Goal: Information Seeking & Learning: Find specific fact

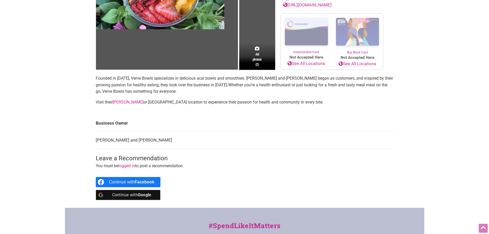
scroll to position [103, 0]
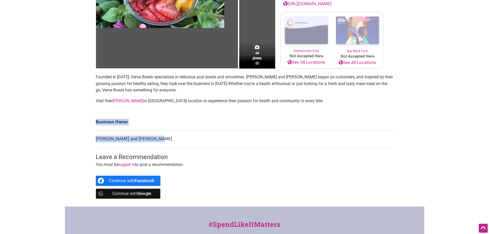
drag, startPoint x: 93, startPoint y: 146, endPoint x: 167, endPoint y: 146, distance: 74.2
click at [167, 146] on div "All photos (2) [DEMOGRAPHIC_DATA]-Owned Family-Owned Category: Cafe Neighborhoo…" at bounding box center [245, 79] width 308 height 256
click at [167, 146] on td "[PERSON_NAME] and [PERSON_NAME]" at bounding box center [245, 138] width 298 height 17
drag, startPoint x: 167, startPoint y: 146, endPoint x: 98, endPoint y: 147, distance: 69.3
click at [98, 147] on td "[PERSON_NAME] and [PERSON_NAME]" at bounding box center [245, 138] width 298 height 17
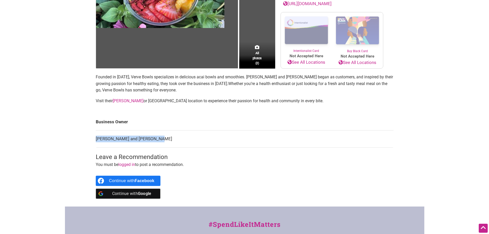
copy td "[PERSON_NAME] and [PERSON_NAME]"
click at [43, 119] on body "× Menu 0 Add a Business Map Blog Store Offers Intentionalist Cards Buy Black Ca…" at bounding box center [244, 14] width 489 height 234
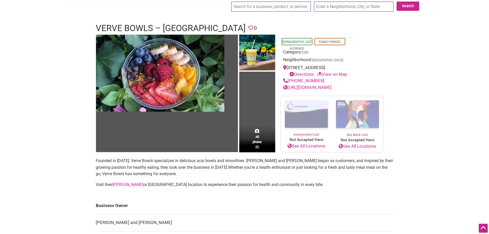
scroll to position [0, 0]
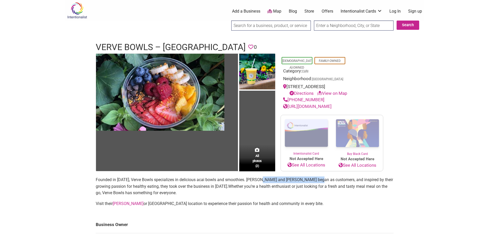
drag, startPoint x: 261, startPoint y: 186, endPoint x: 316, endPoint y: 184, distance: 54.7
click at [316, 184] on p "Founded in [DATE], Verve Bowls specializes in delicious acai bowls and smoothie…" at bounding box center [245, 186] width 298 height 20
copy p "[PERSON_NAME] and [PERSON_NAME]"
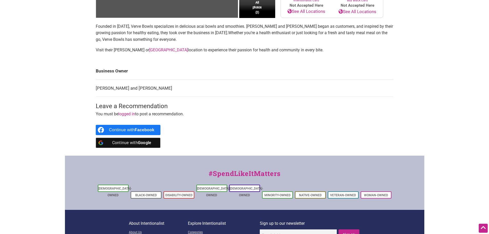
scroll to position [114, 0]
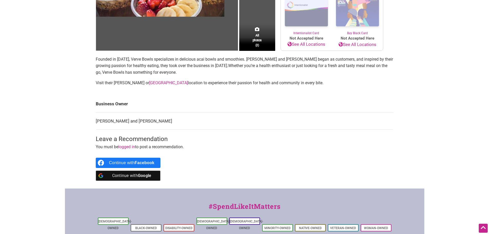
drag, startPoint x: 141, startPoint y: 83, endPoint x: 133, endPoint y: 89, distance: 10.6
click at [149, 83] on link "[GEOGRAPHIC_DATA]" at bounding box center [168, 82] width 39 height 5
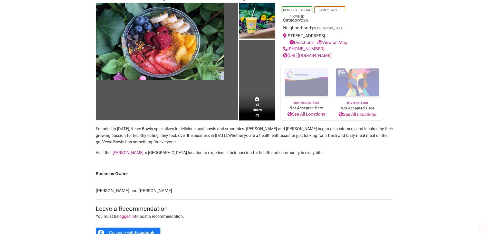
scroll to position [51, 0]
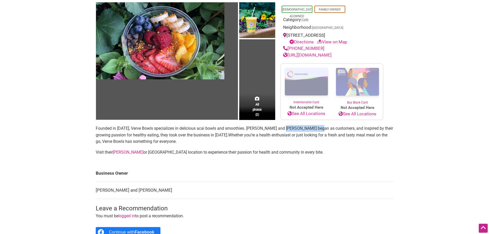
drag, startPoint x: 281, startPoint y: 135, endPoint x: 315, endPoint y: 135, distance: 34.1
click at [315, 135] on p "Founded in [DATE], Verve Bowls specializes in delicious acai bowls and smoothie…" at bounding box center [245, 135] width 298 height 20
copy p "[PERSON_NAME]"
click at [25, 82] on body "× Menu 0 Add a Business Map Blog Store Offers Intentionalist Cards Buy Black Ca…" at bounding box center [244, 66] width 489 height 234
